Goal: Navigation & Orientation: Find specific page/section

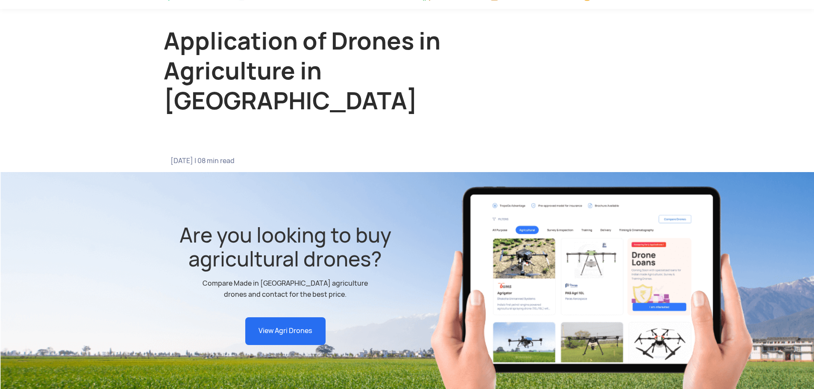
scroll to position [43, 0]
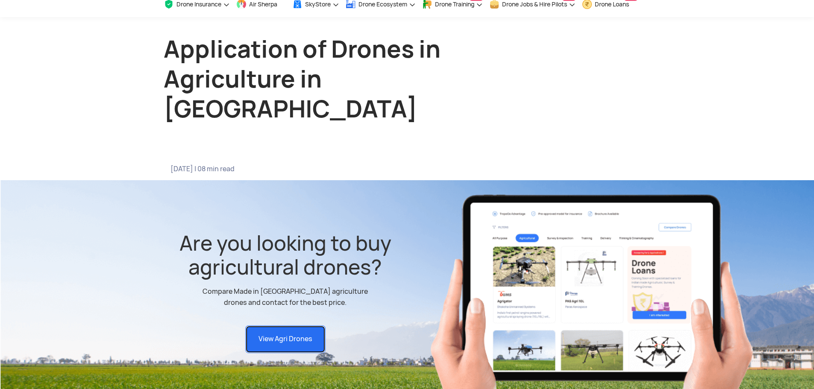
click at [304, 326] on link "View Agri Drones" at bounding box center [285, 340] width 80 height 28
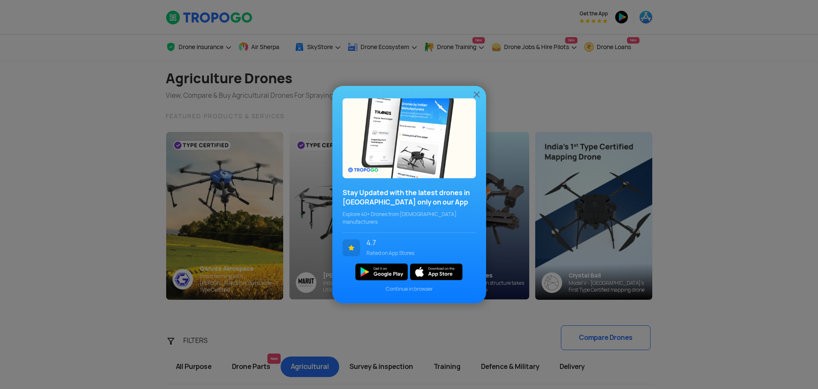
click at [476, 97] on img at bounding box center [477, 94] width 10 height 10
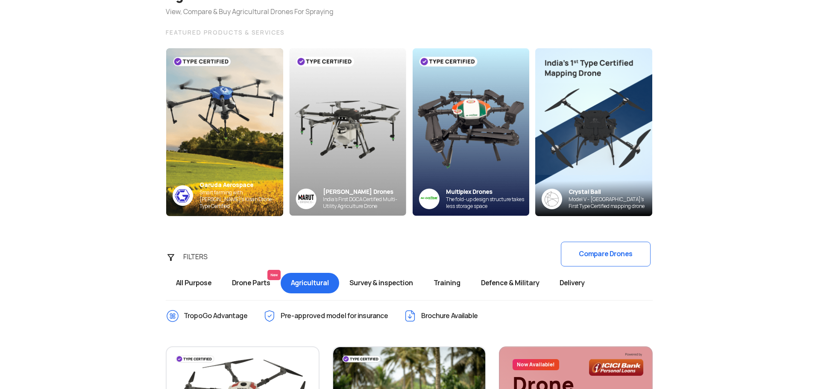
scroll to position [85, 0]
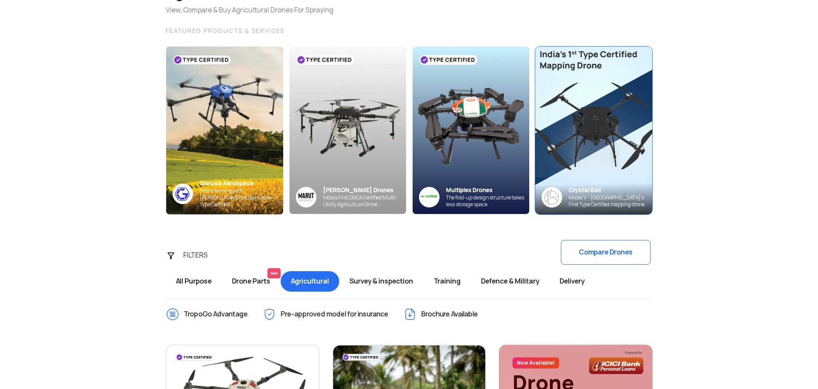
click at [621, 133] on img at bounding box center [593, 130] width 129 height 185
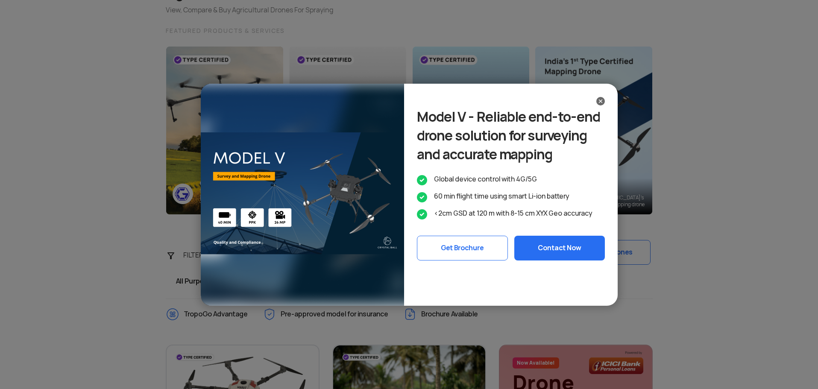
drag, startPoint x: 600, startPoint y: 100, endPoint x: 584, endPoint y: 172, distance: 73.5
click at [600, 100] on img at bounding box center [600, 101] width 9 height 9
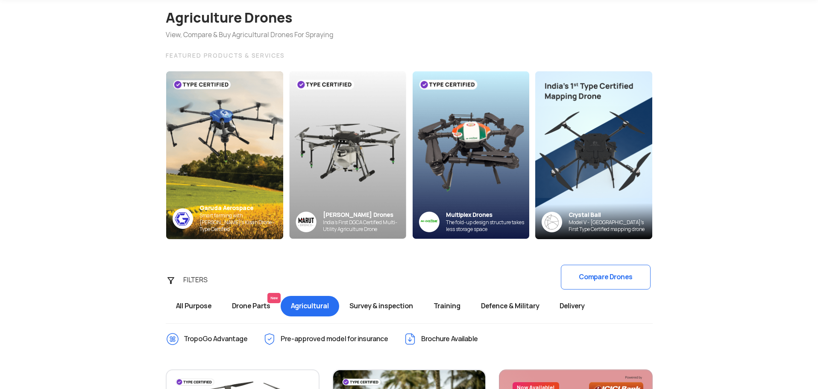
scroll to position [0, 0]
